Goal: Information Seeking & Learning: Learn about a topic

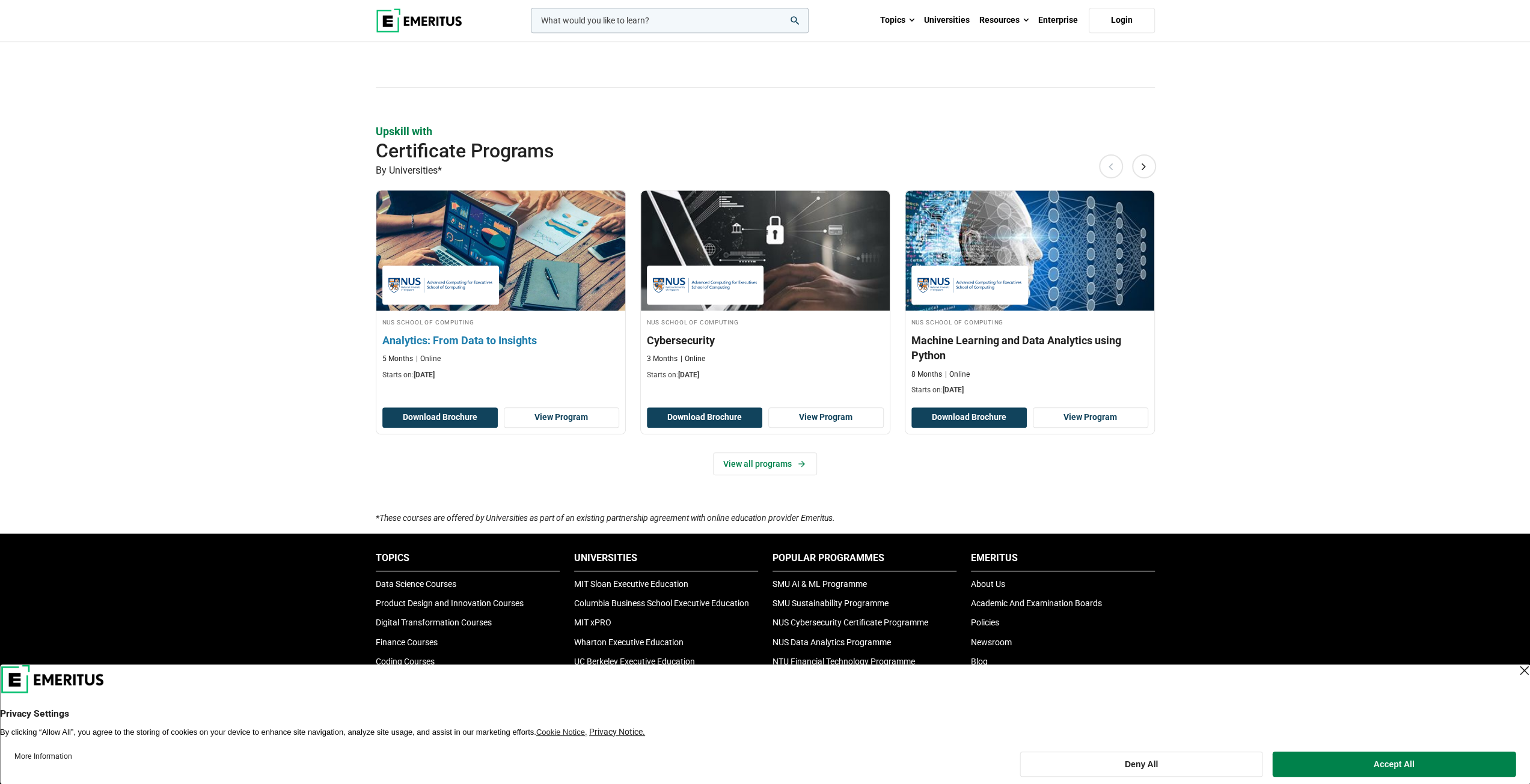
scroll to position [661, 0]
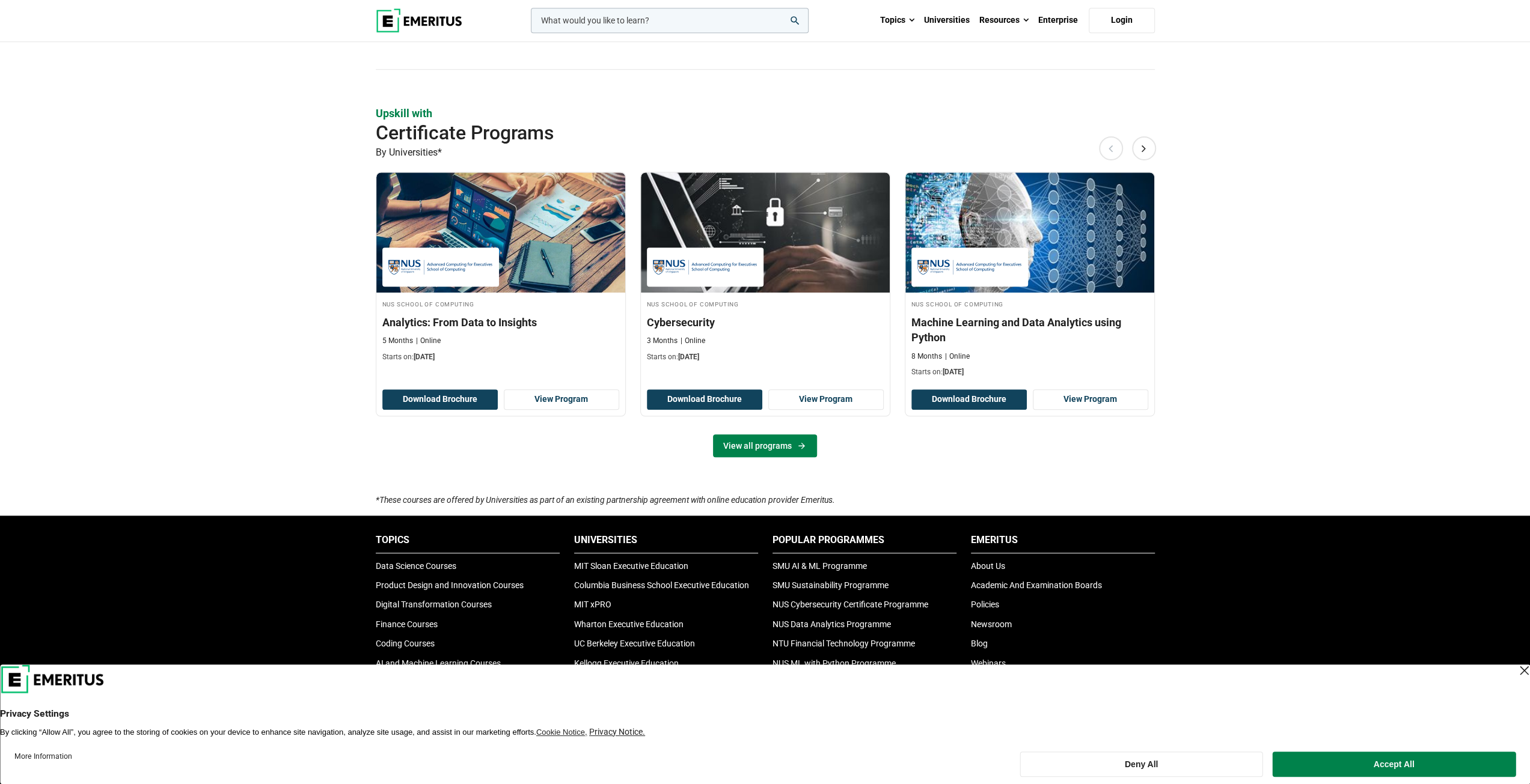
click at [756, 439] on link "View all programs" at bounding box center [765, 446] width 104 height 23
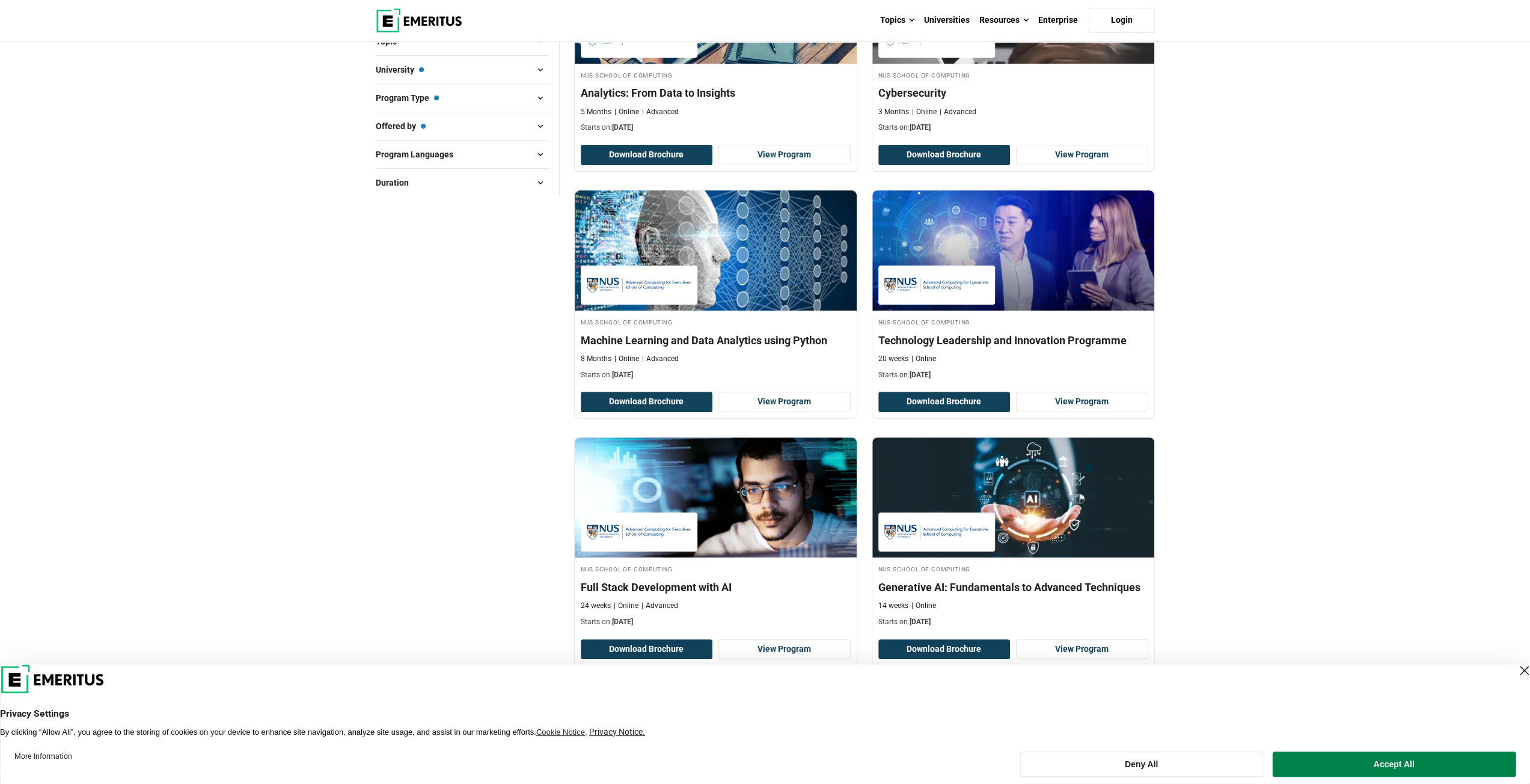
scroll to position [300, 0]
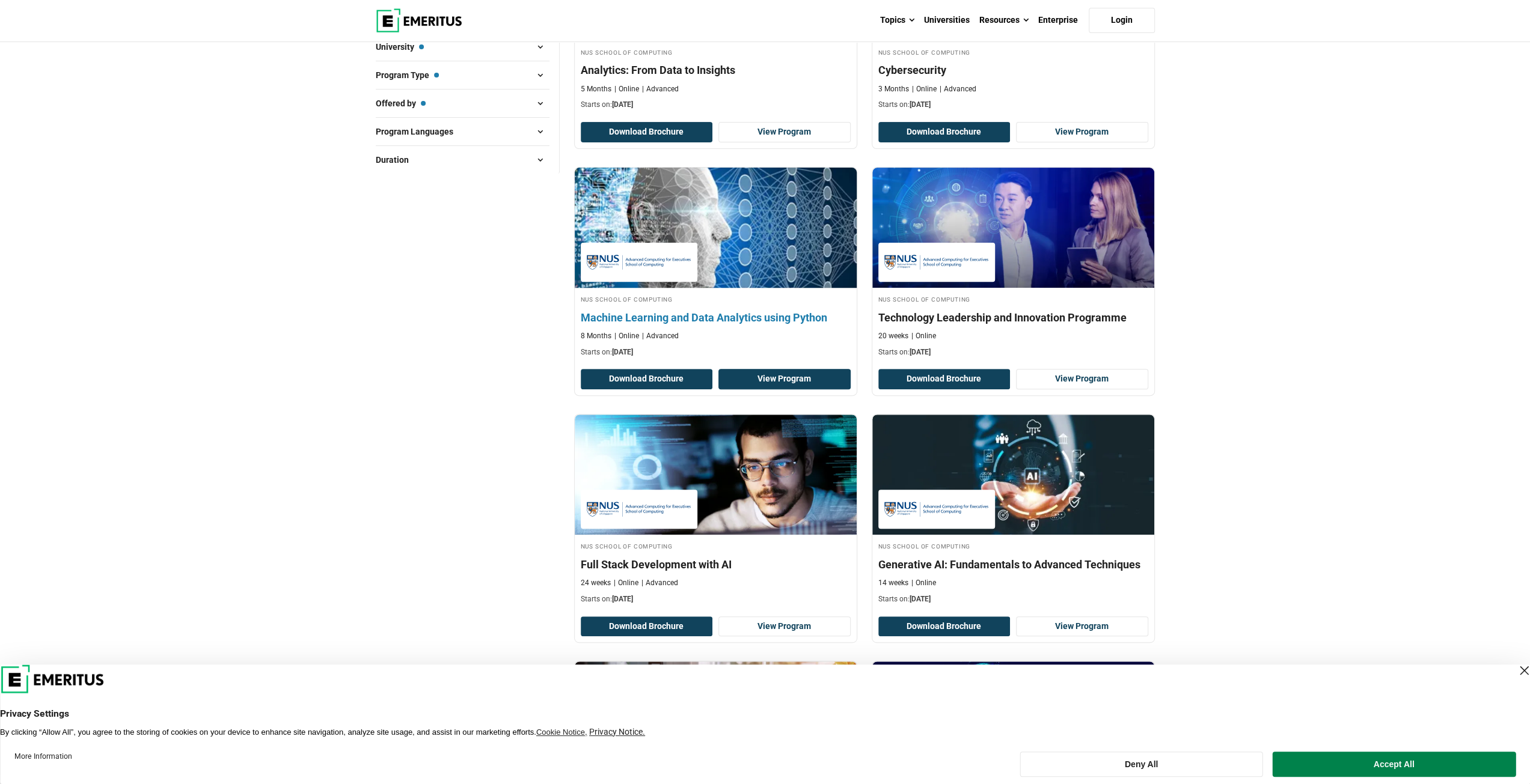
click at [800, 375] on link "View Program" at bounding box center [784, 379] width 132 height 21
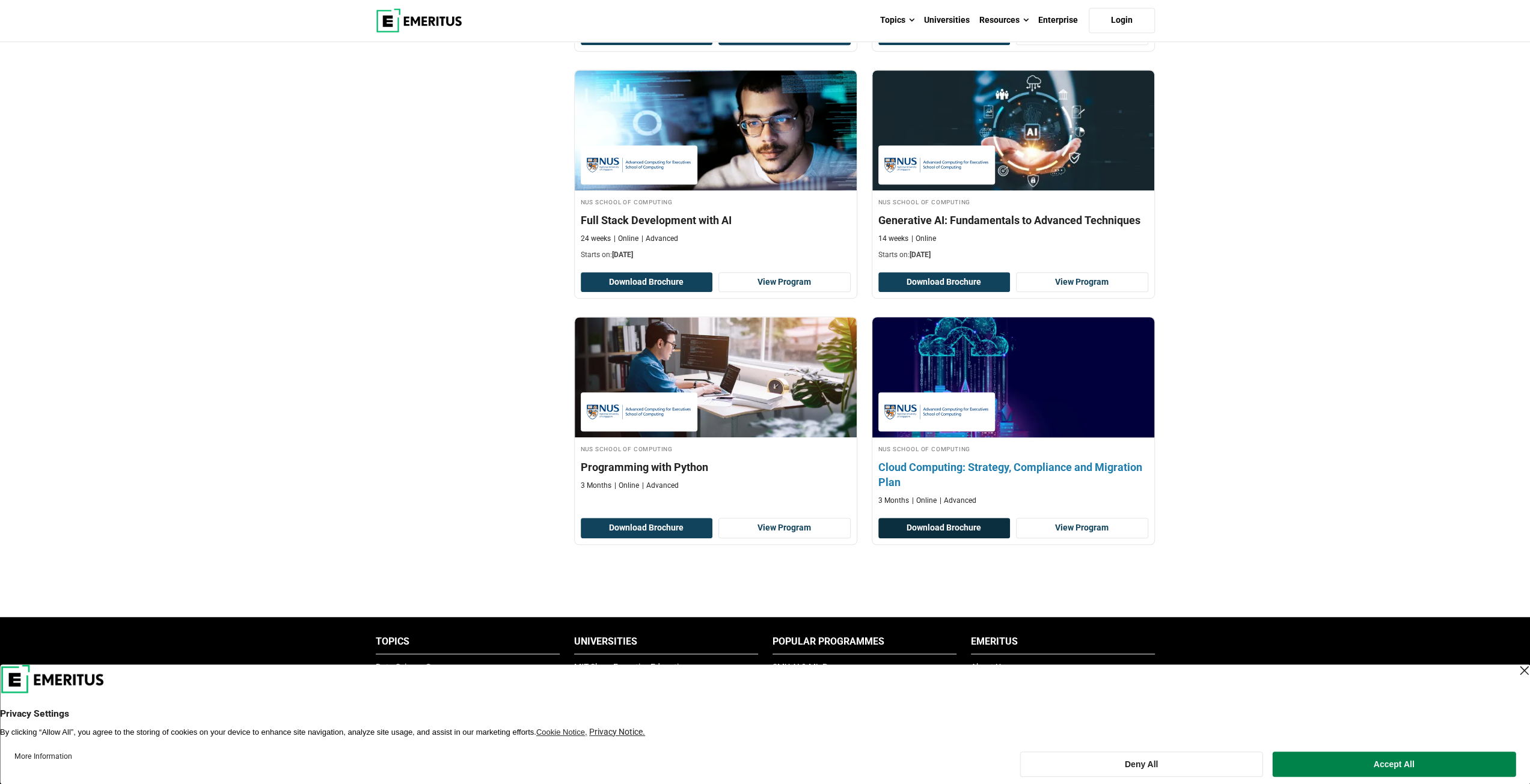
scroll to position [721, 0]
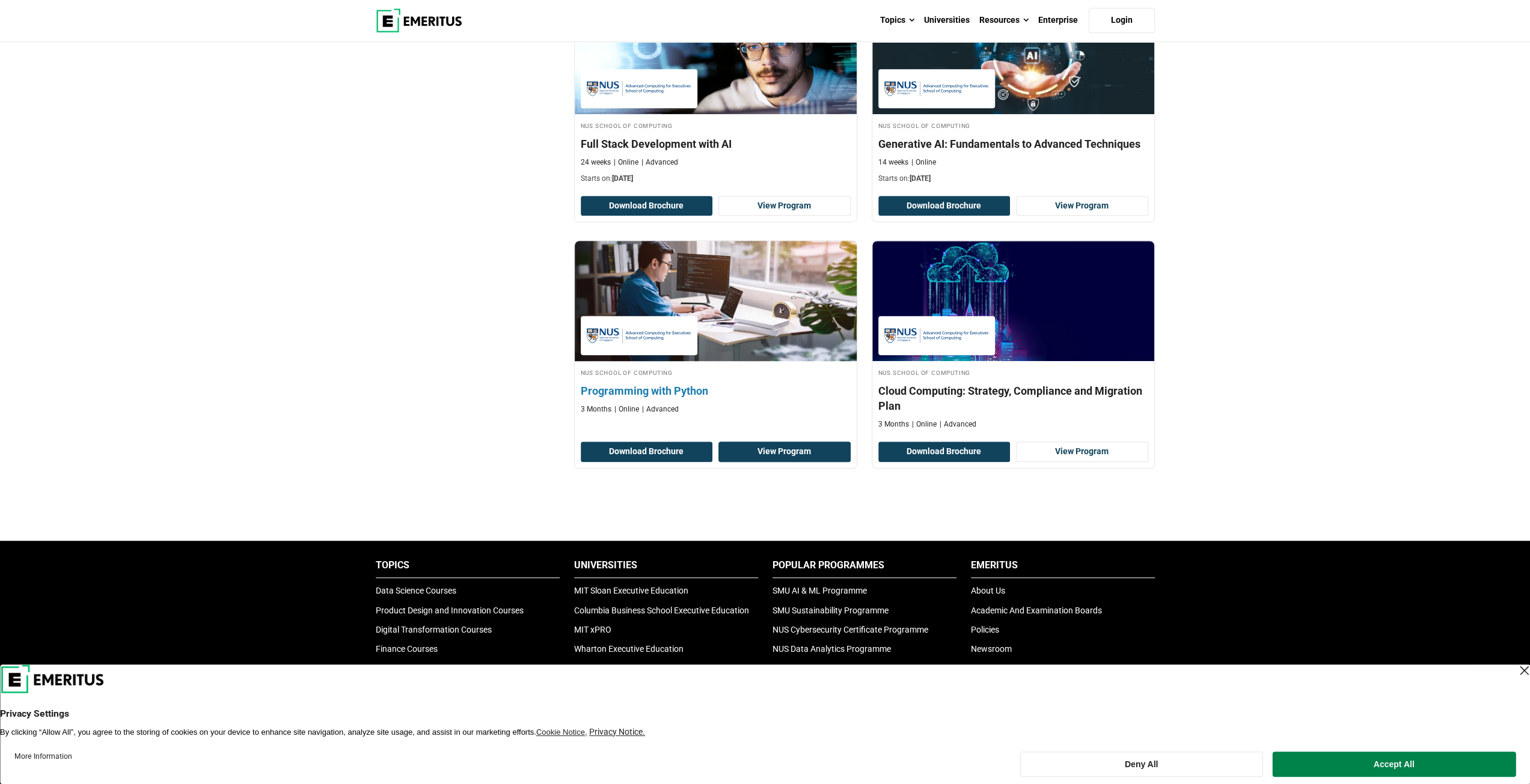
click at [772, 448] on link "View Program" at bounding box center [784, 452] width 132 height 21
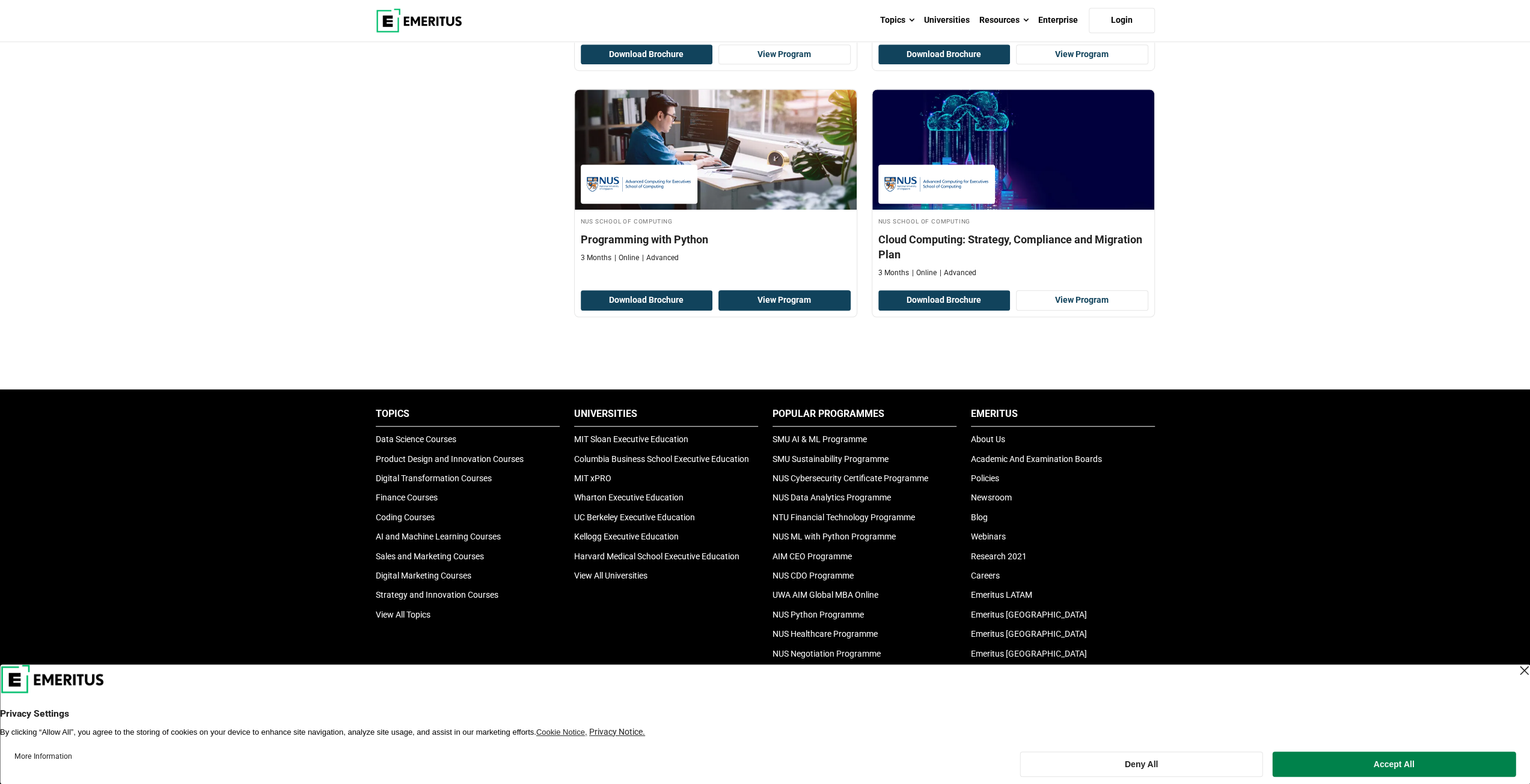
scroll to position [871, 0]
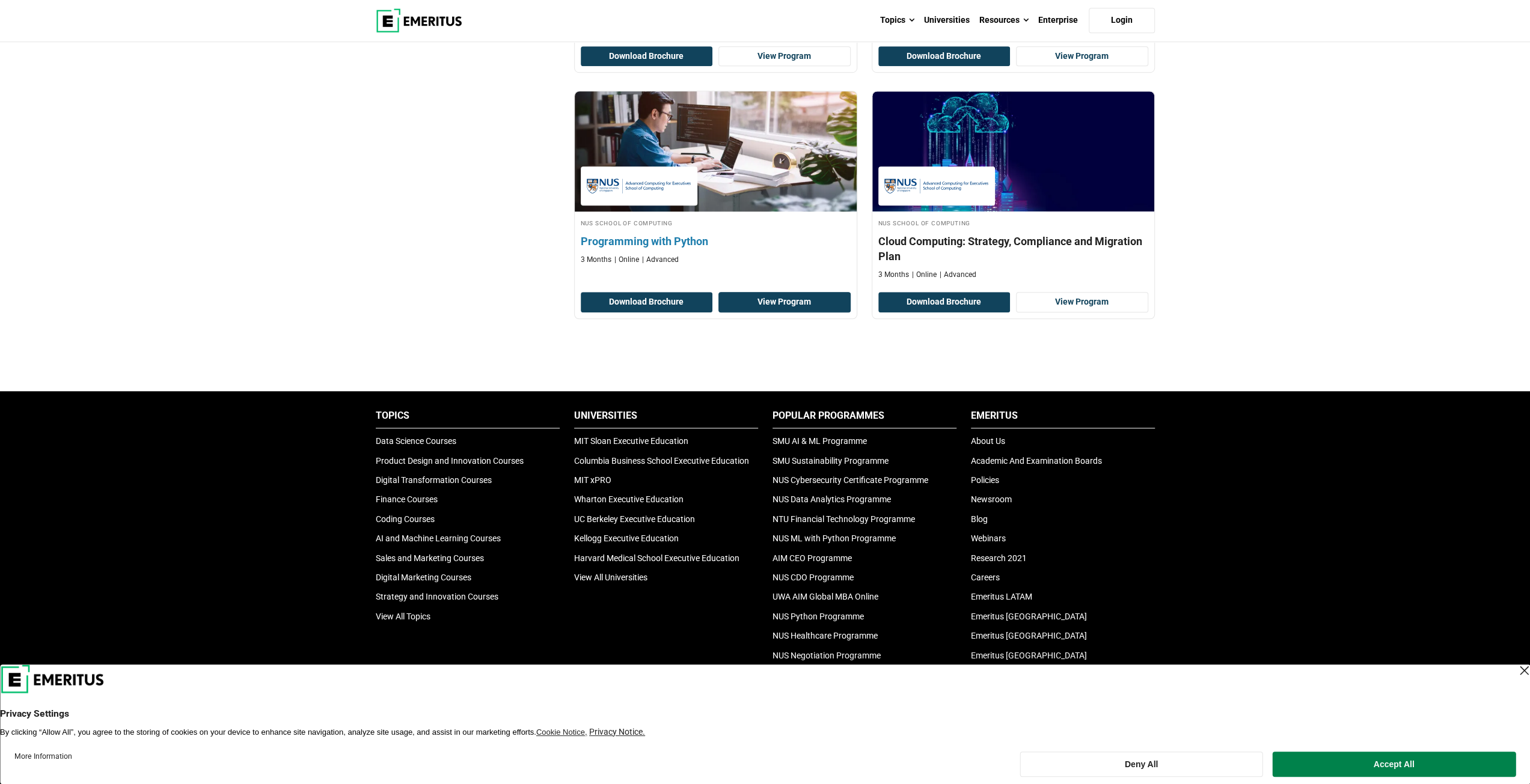
click at [802, 296] on link "View Program" at bounding box center [784, 302] width 132 height 21
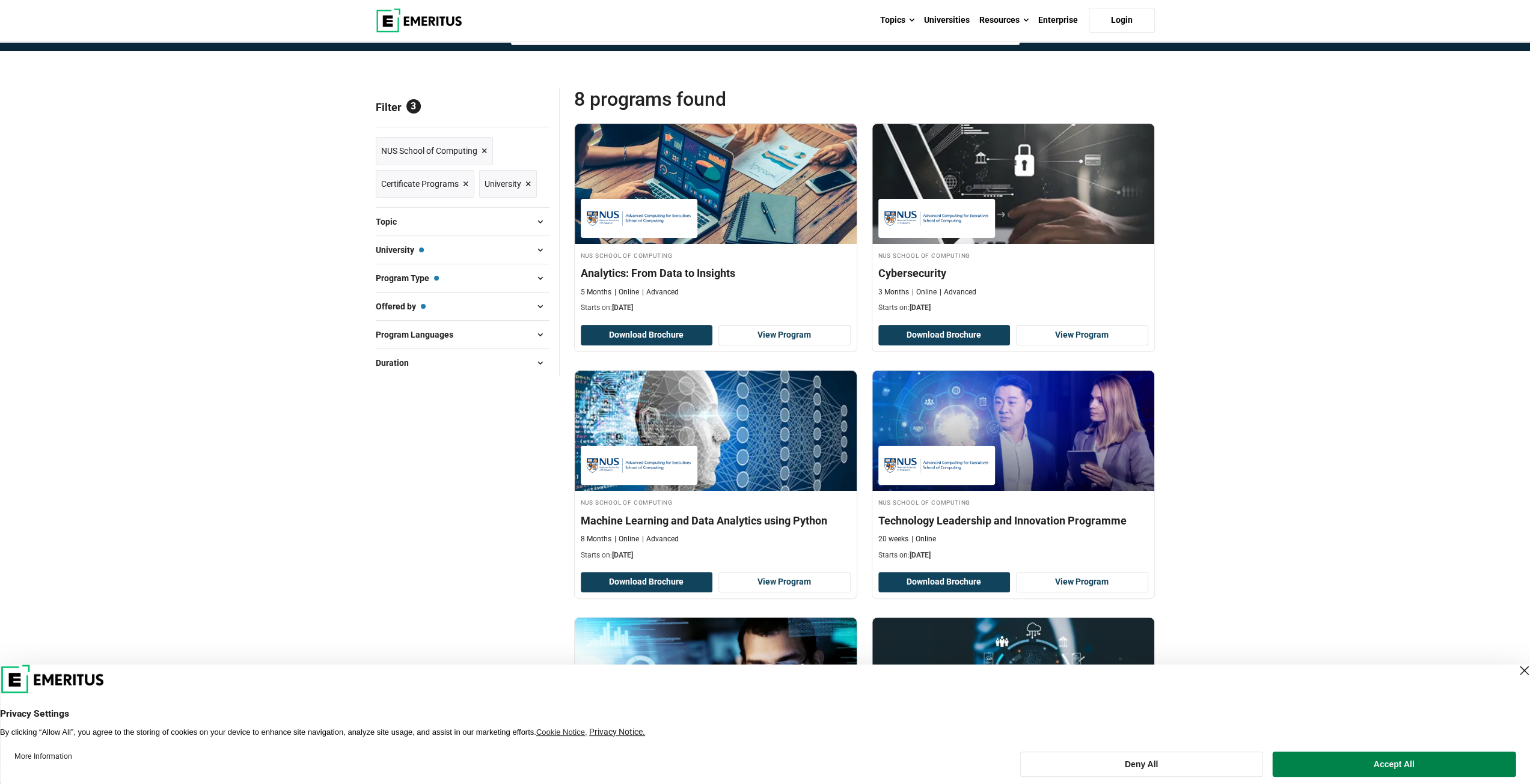
scroll to position [90, 0]
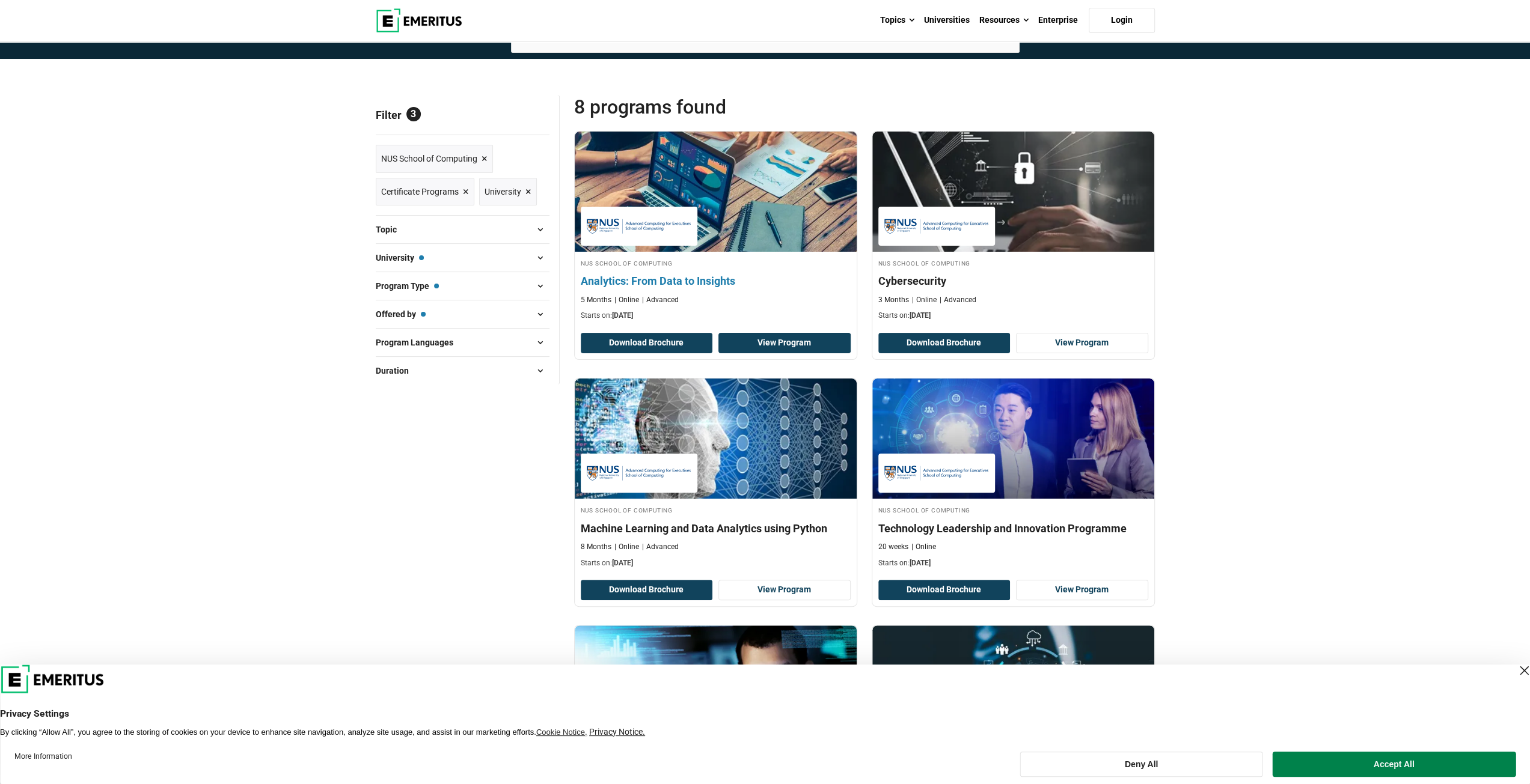
click at [797, 342] on link "View Program" at bounding box center [784, 343] width 132 height 21
